Goal: Task Accomplishment & Management: Use online tool/utility

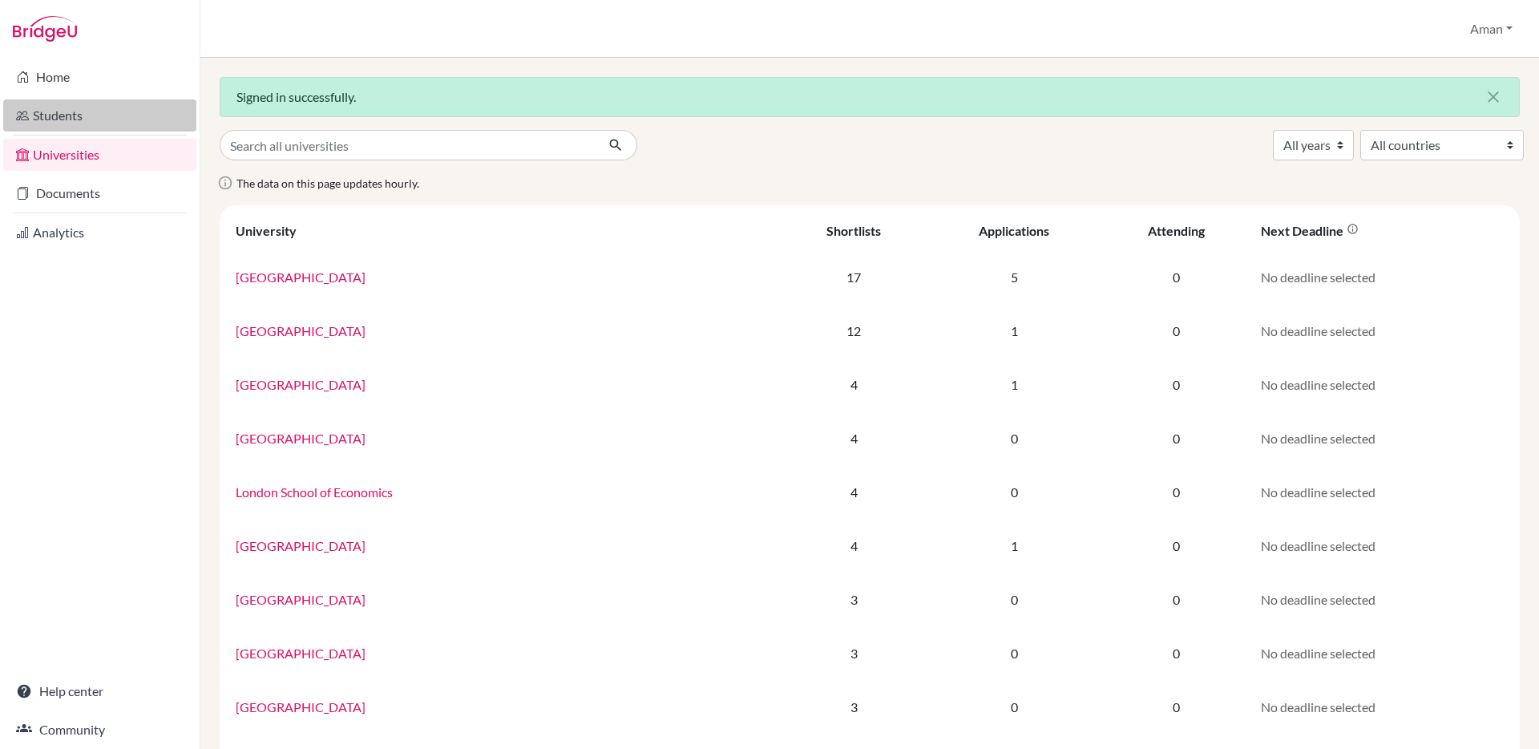
click at [80, 106] on link "Students" at bounding box center [99, 115] width 193 height 32
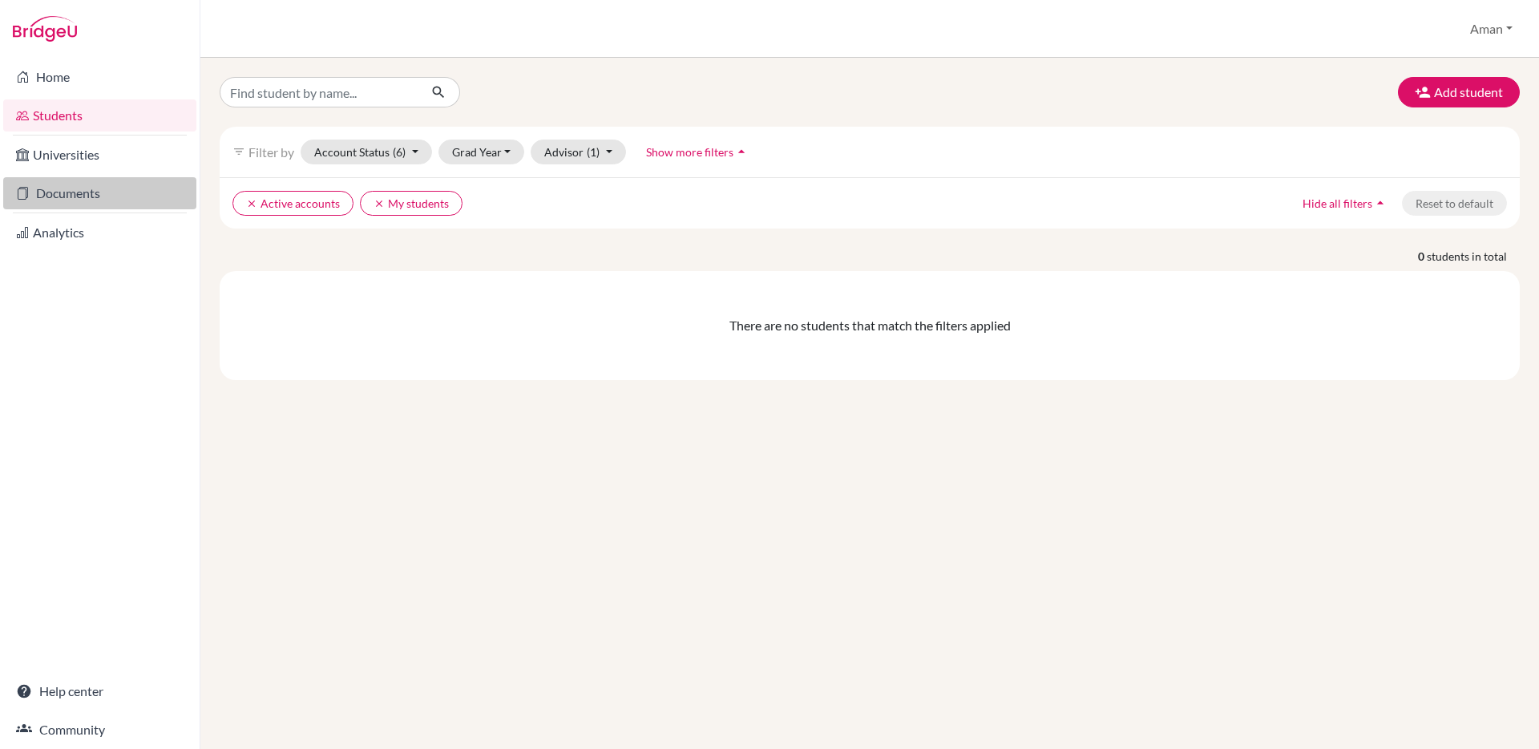
click at [78, 200] on link "Documents" at bounding box center [99, 193] width 193 height 32
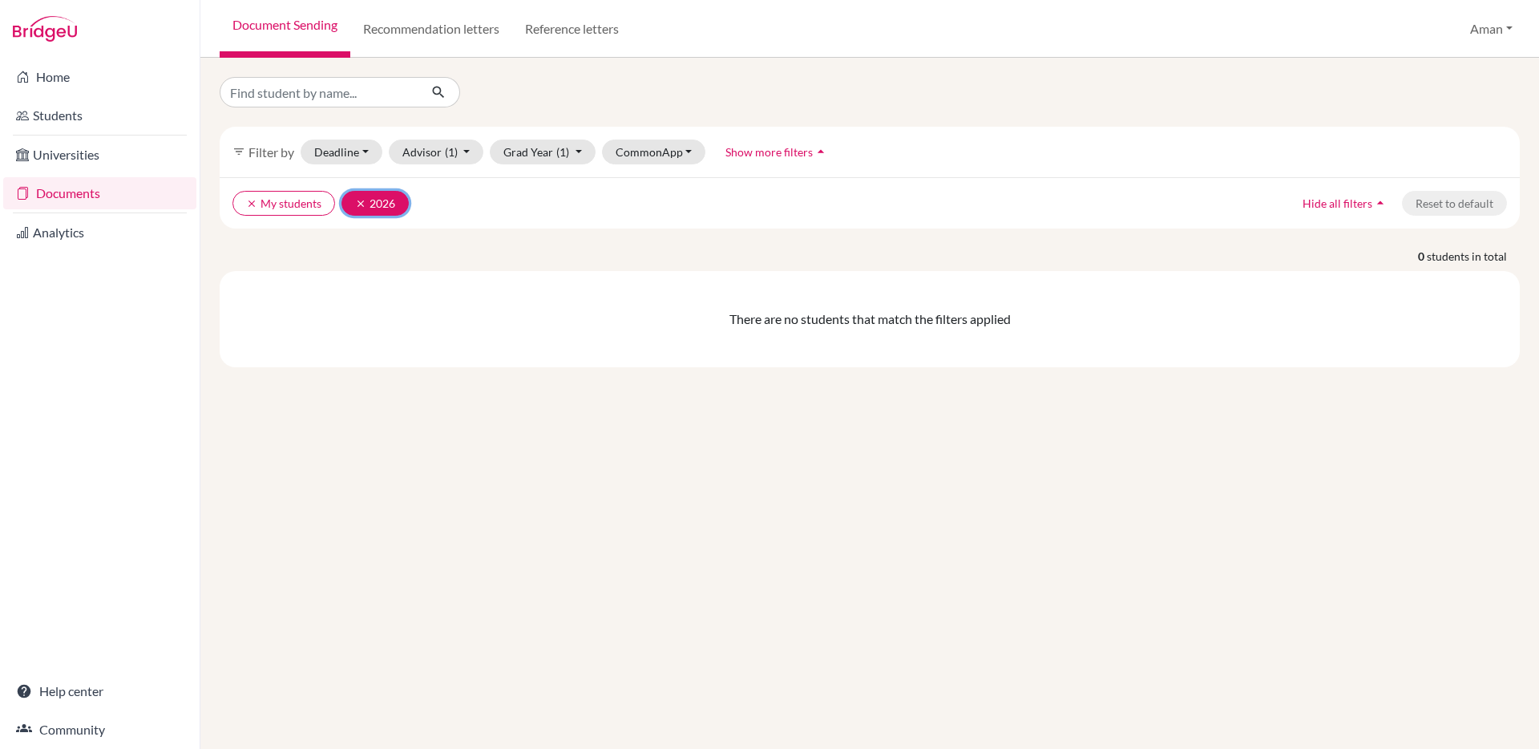
click at [350, 199] on button "clear 2026" at bounding box center [375, 203] width 67 height 25
click at [241, 204] on button "clear My students" at bounding box center [283, 203] width 103 height 25
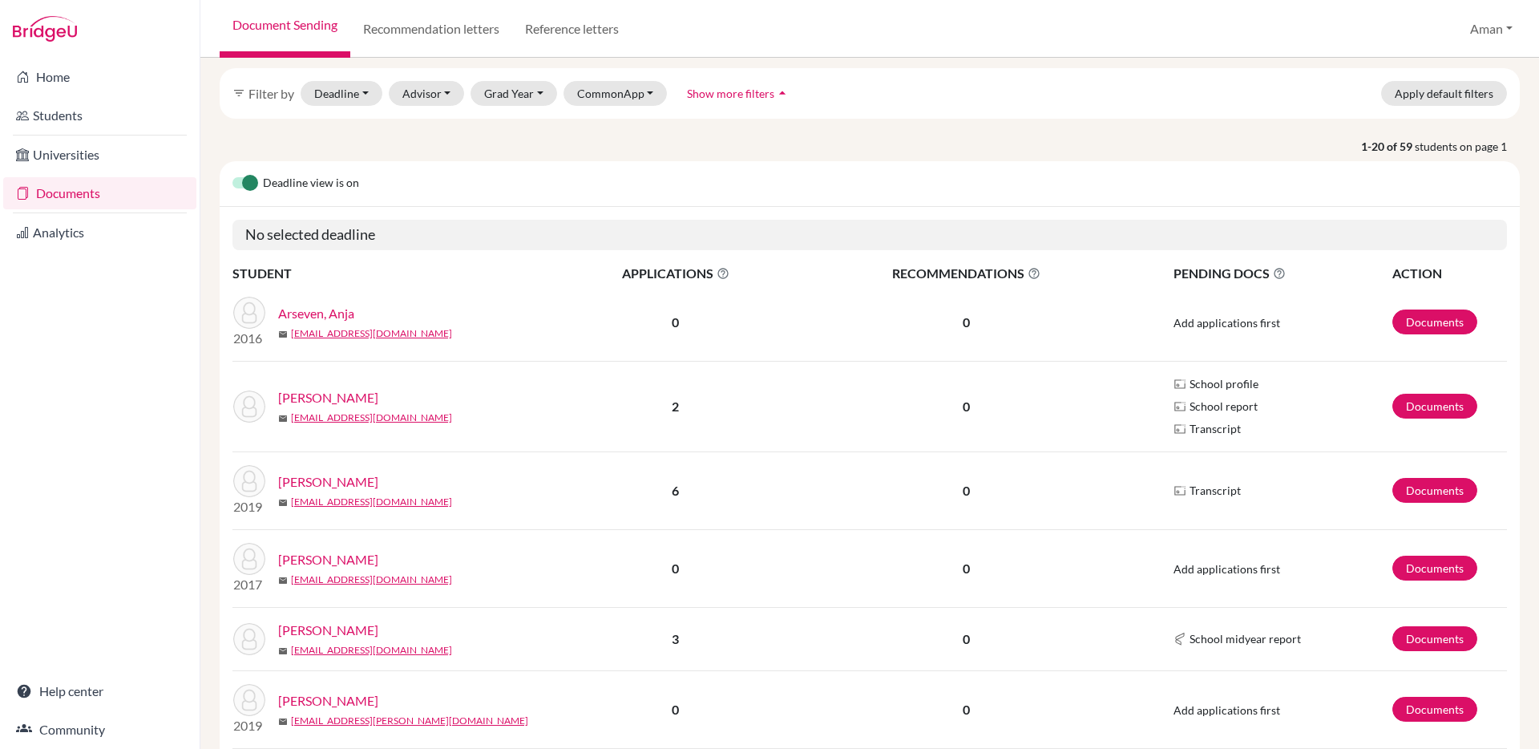
scroll to position [64, 0]
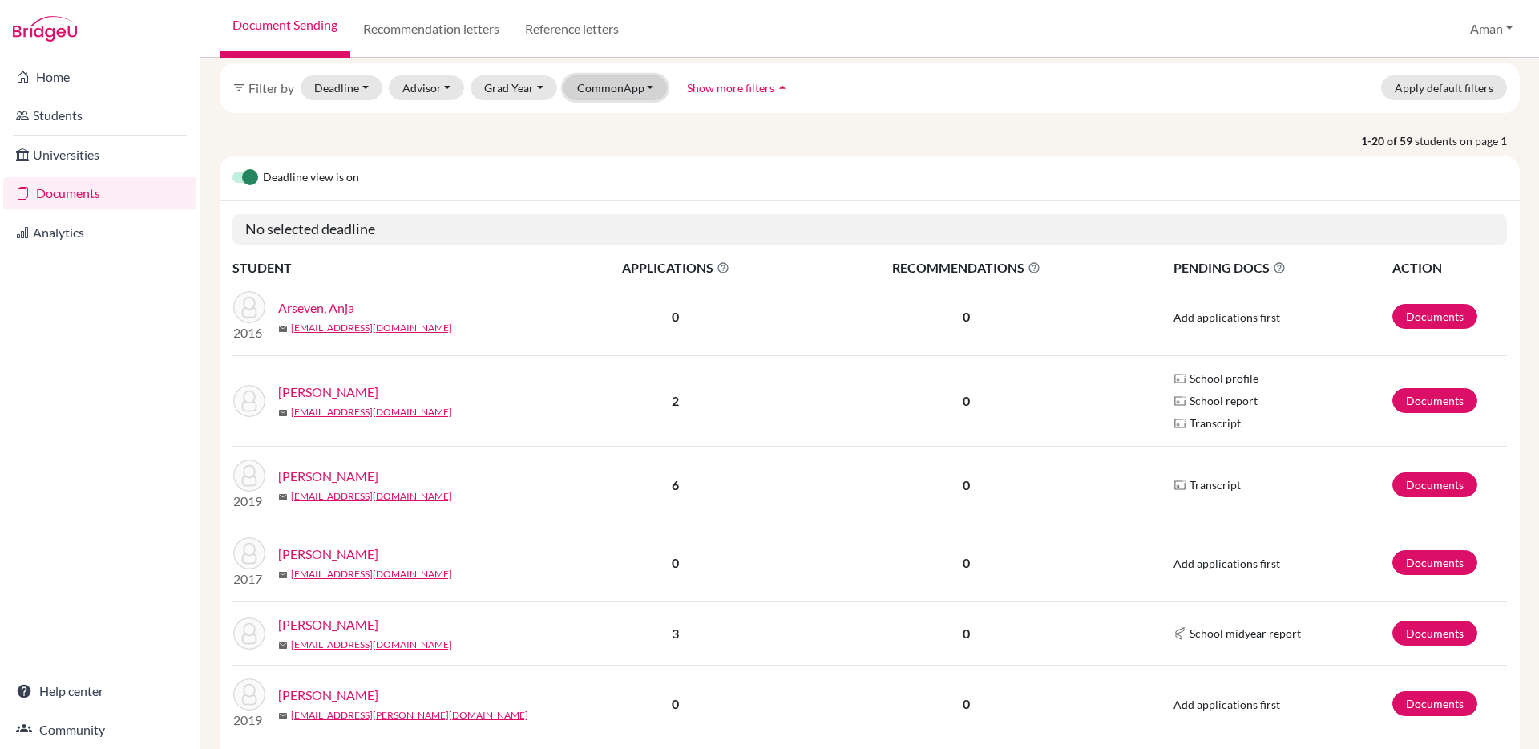
click at [621, 88] on button "CommonApp" at bounding box center [616, 87] width 104 height 25
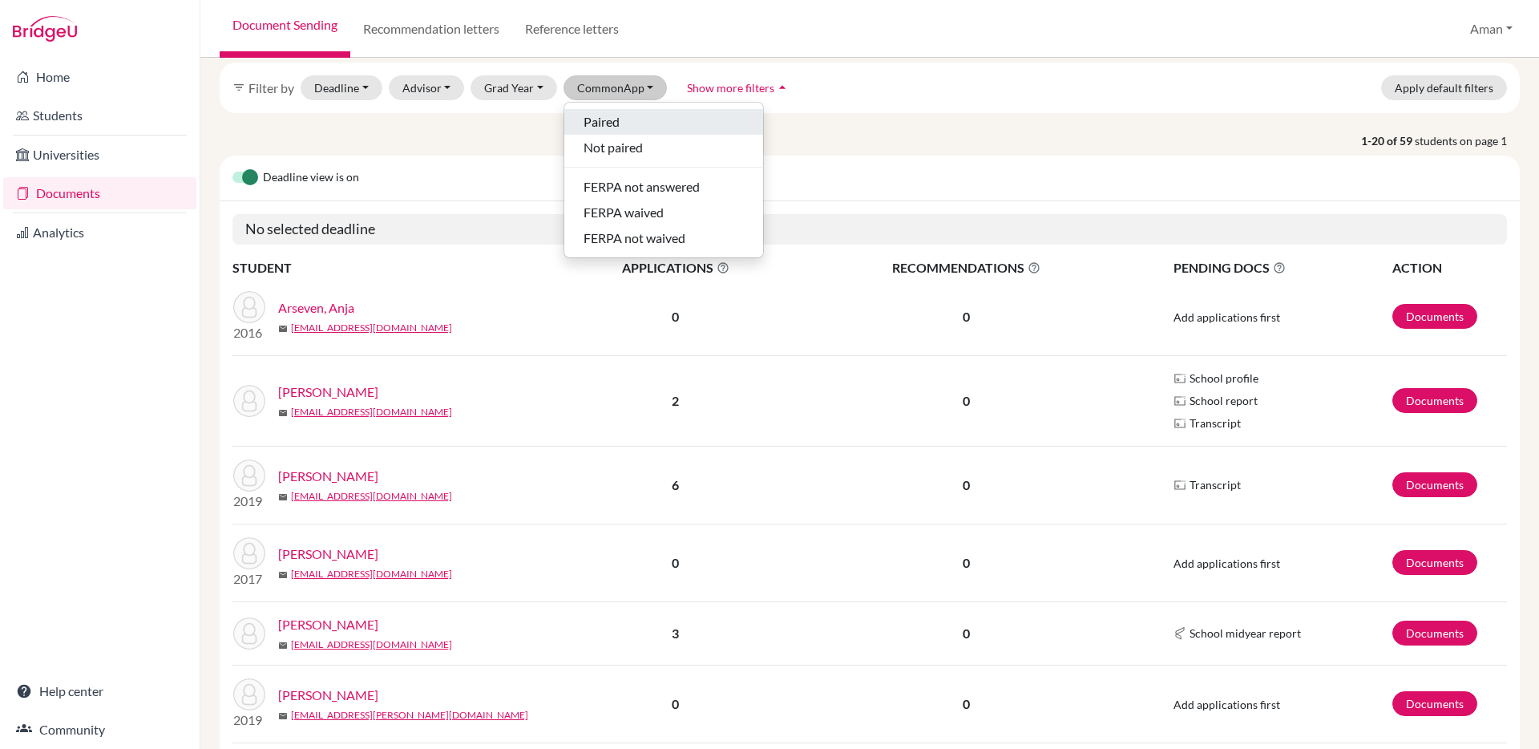
click at [642, 131] on div "Paired" at bounding box center [664, 121] width 160 height 19
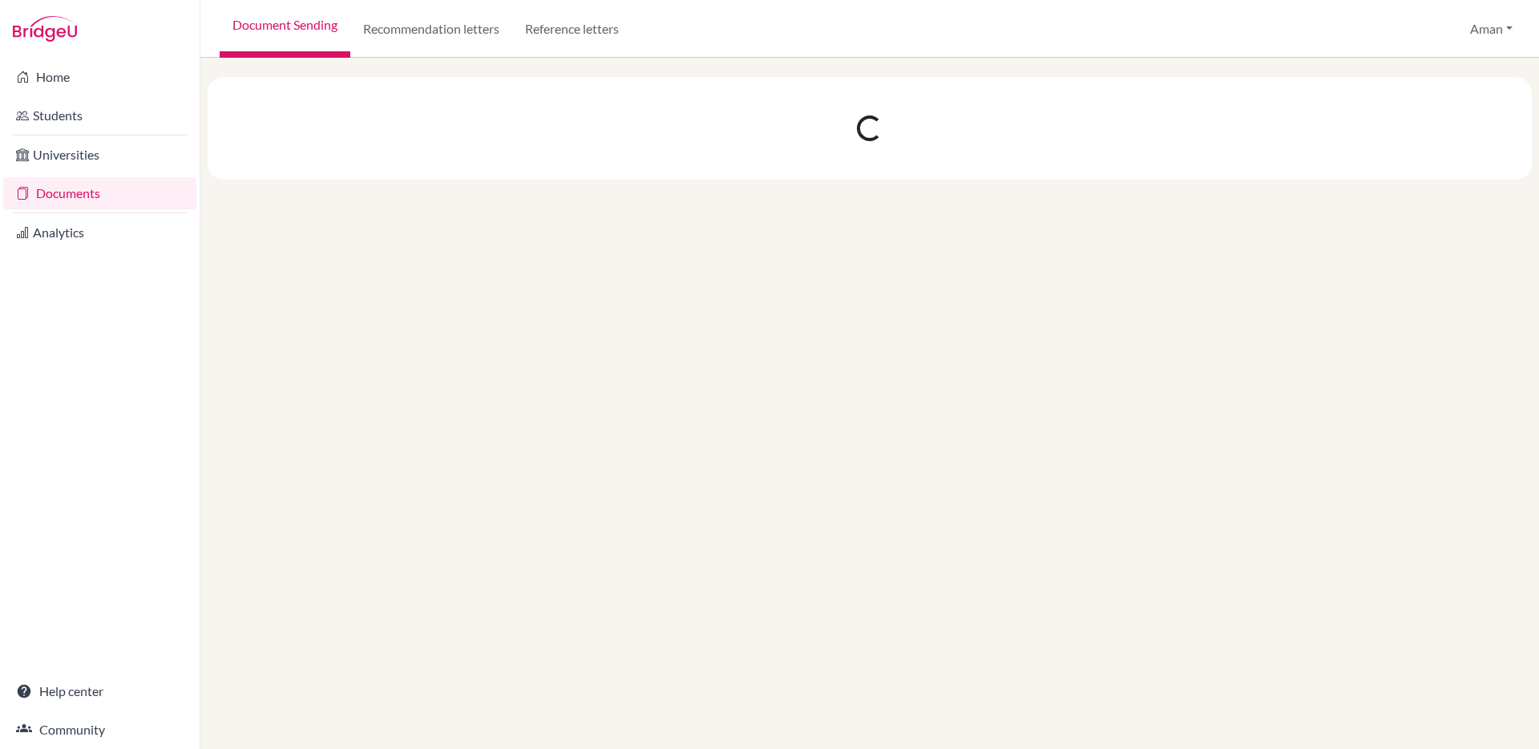
scroll to position [0, 0]
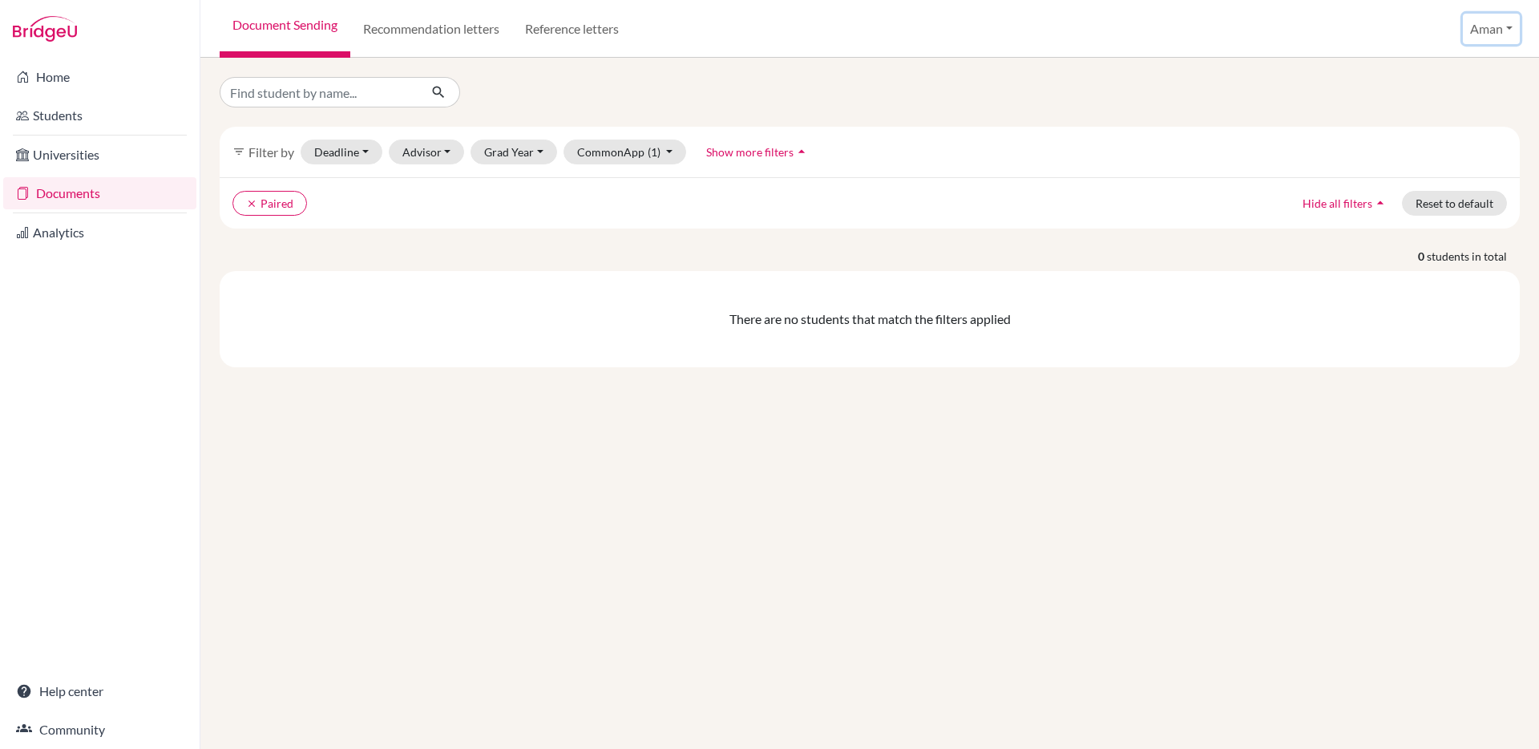
click at [1482, 34] on button "Aman" at bounding box center [1491, 29] width 57 height 30
click at [1437, 136] on button "Log out" at bounding box center [1458, 131] width 127 height 26
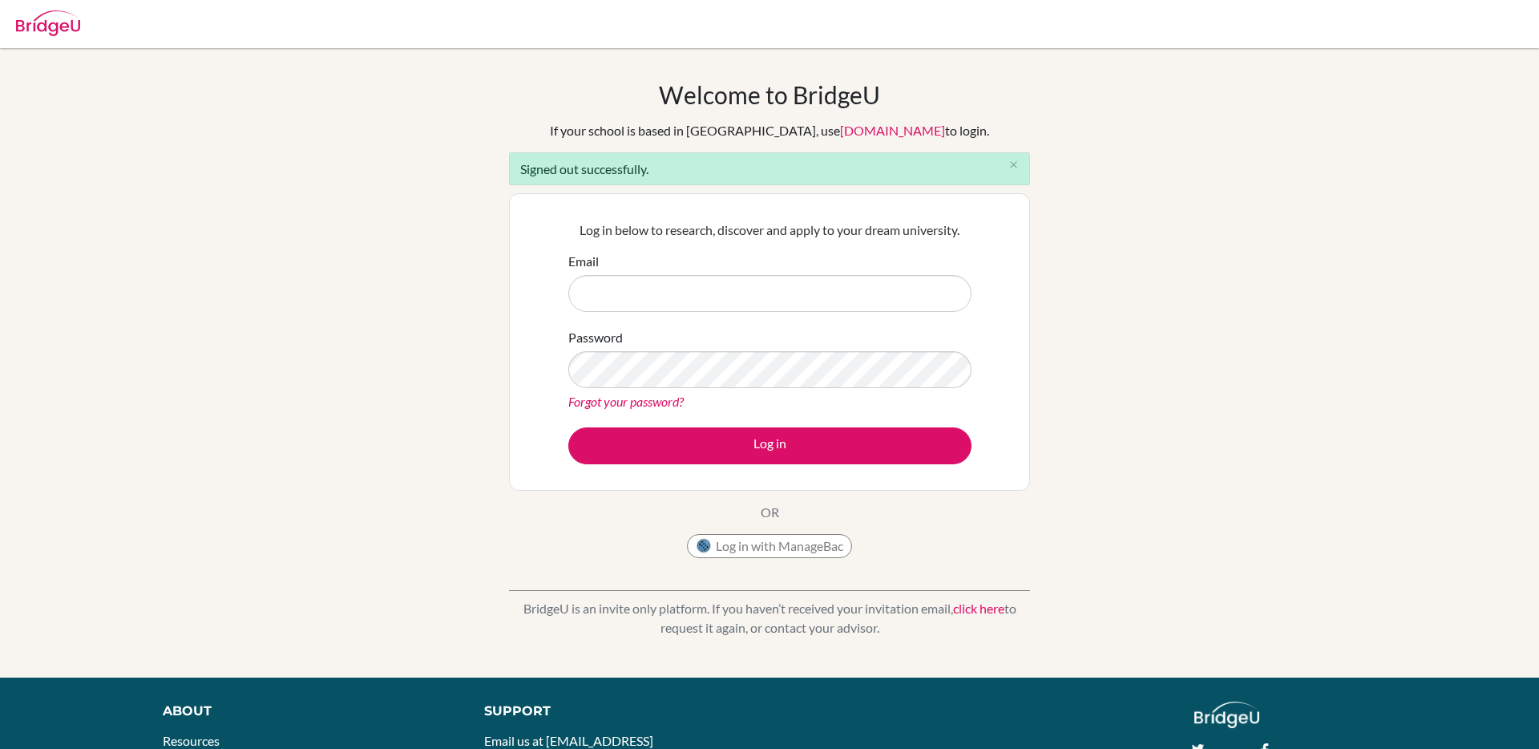
click at [641, 297] on input "Email" at bounding box center [769, 293] width 403 height 37
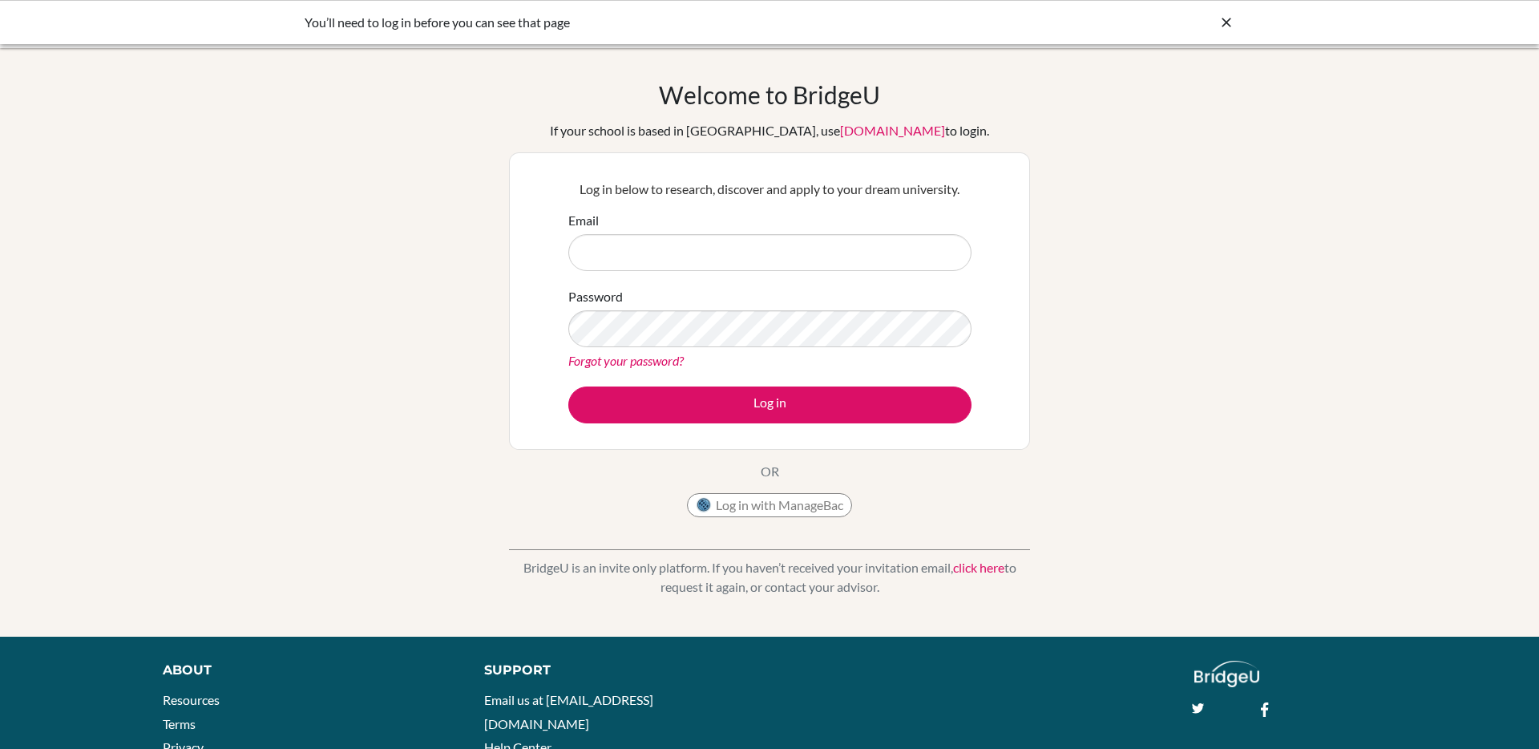
type input "[EMAIL_ADDRESS][DOMAIN_NAME]"
click at [568, 386] on button "Log in" at bounding box center [769, 404] width 403 height 37
